Goal: Information Seeking & Learning: Learn about a topic

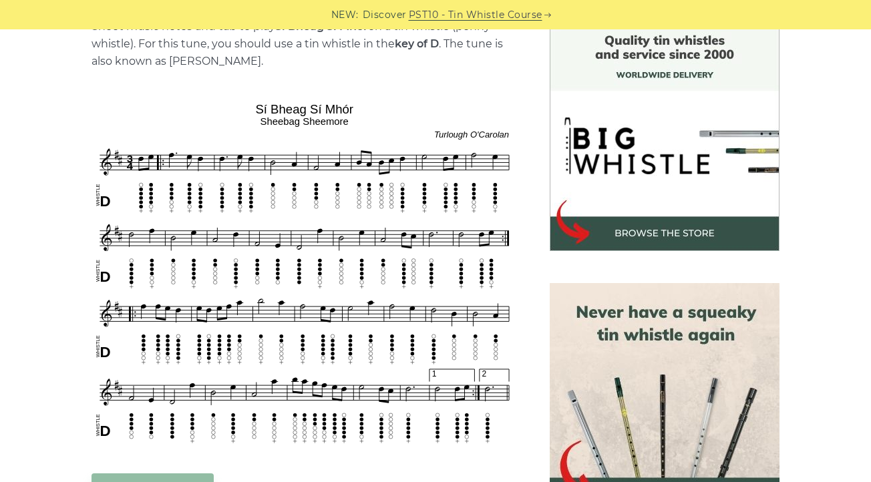
scroll to position [358, 0]
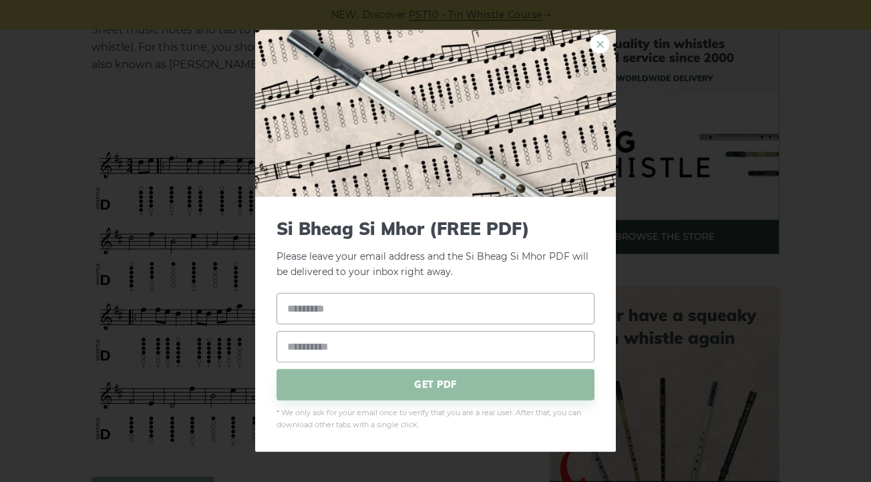
click at [602, 44] on link "×" at bounding box center [599, 44] width 20 height 20
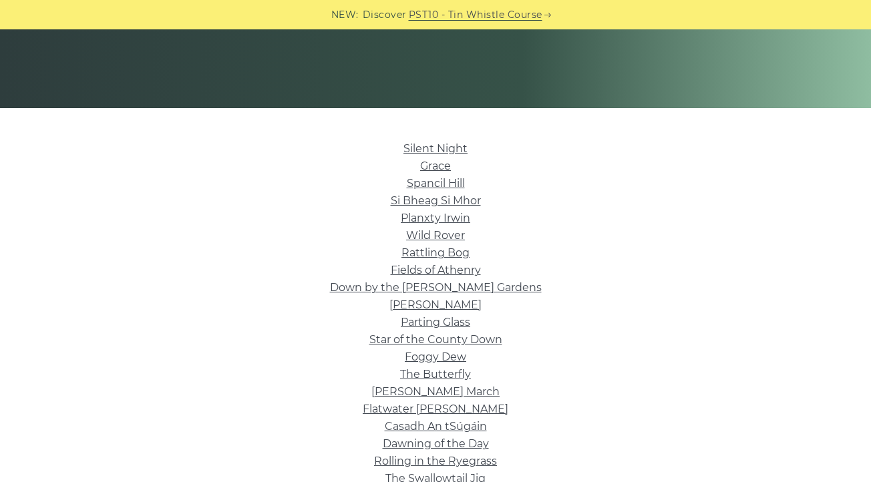
scroll to position [246, 0]
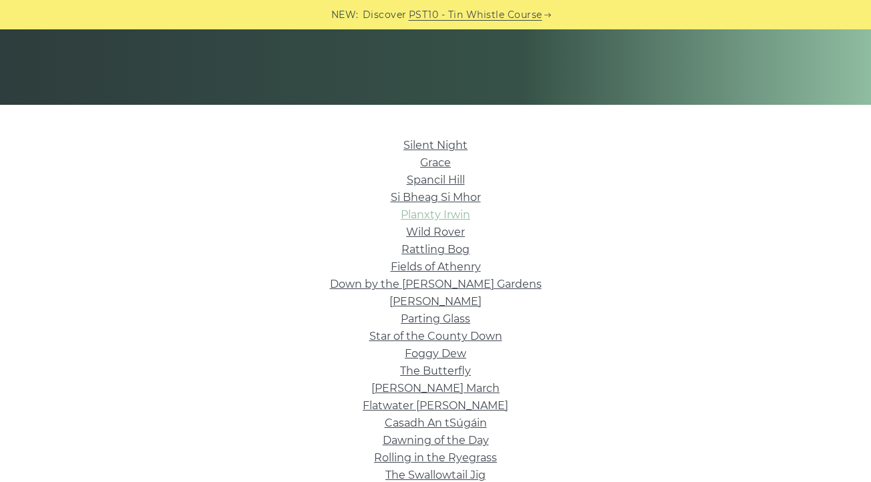
click at [427, 212] on link "Planxty Irwin" at bounding box center [435, 214] width 69 height 13
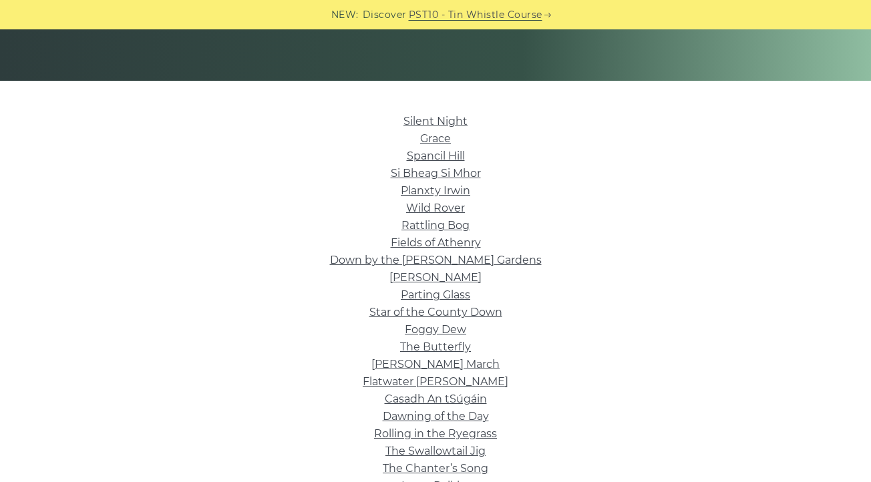
scroll to position [277, 0]
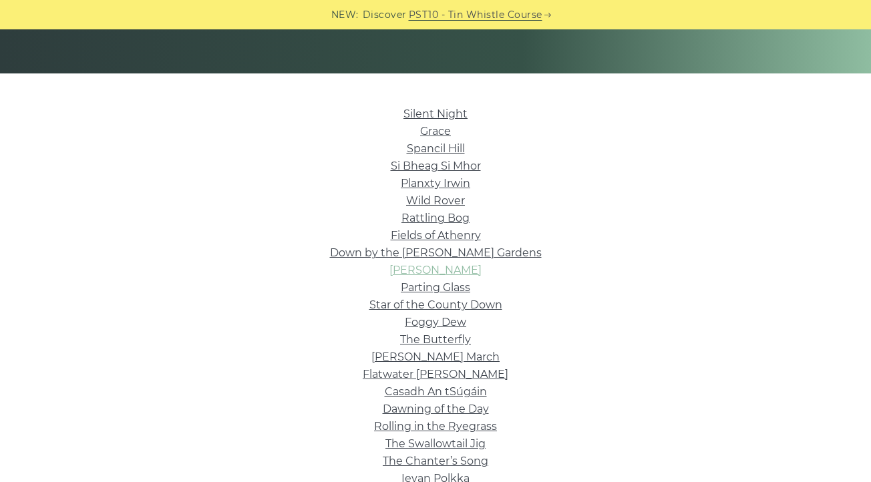
click at [408, 271] on link "[PERSON_NAME]" at bounding box center [435, 270] width 92 height 13
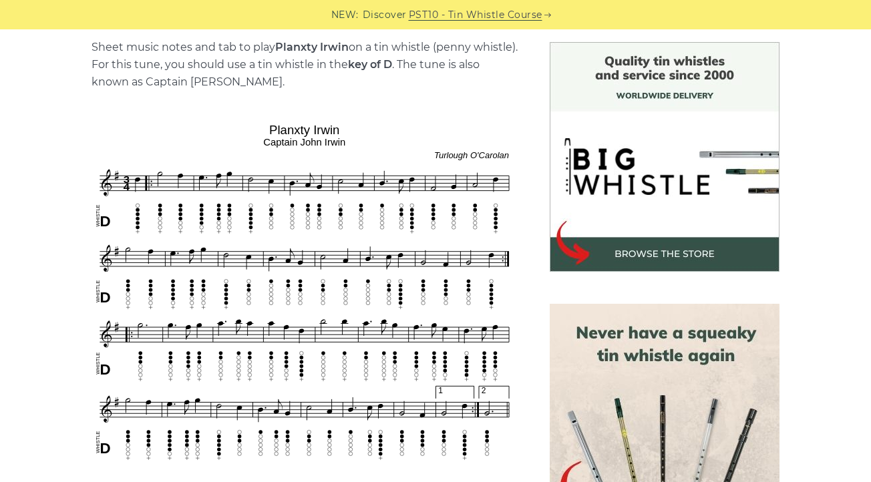
scroll to position [342, 0]
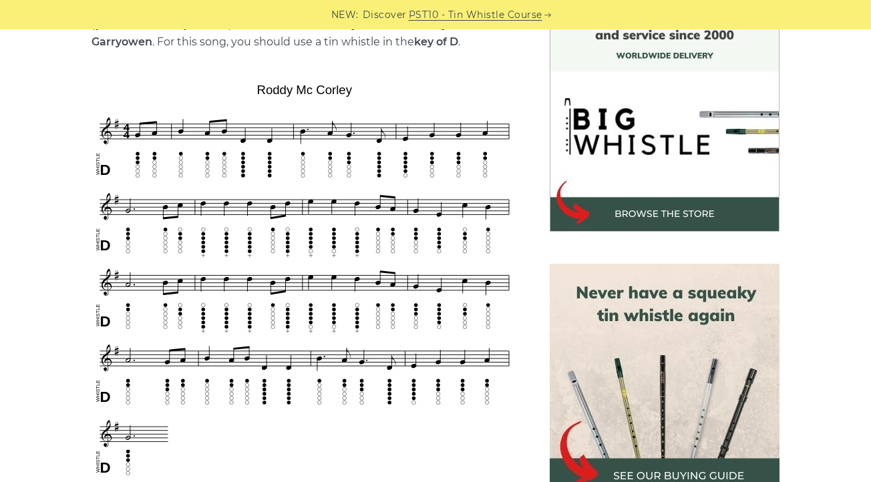
scroll to position [382, 0]
